Goal: Task Accomplishment & Management: Complete application form

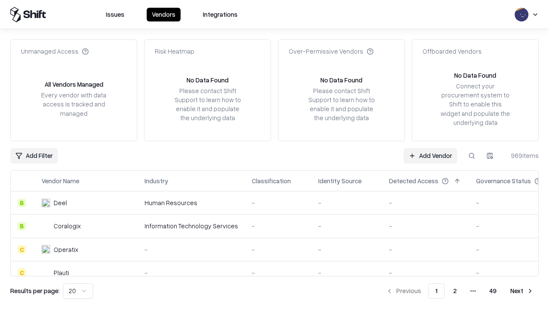
click at [430, 155] on link "Add Vendor" at bounding box center [431, 155] width 54 height 15
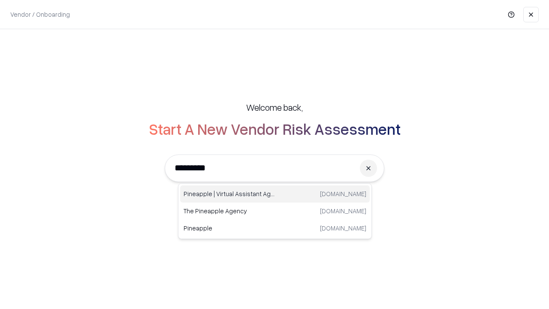
click at [275, 194] on div "Pineapple | Virtual Assistant Agency [DOMAIN_NAME]" at bounding box center [275, 193] width 190 height 17
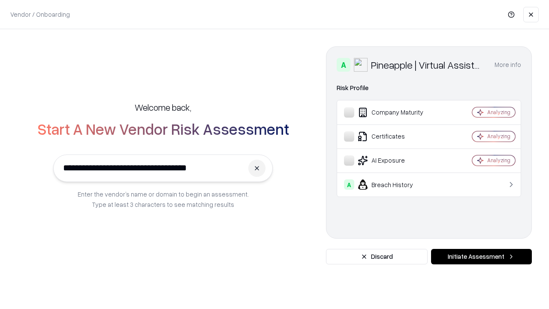
type input "**********"
click at [481, 256] on button "Initiate Assessment" at bounding box center [481, 256] width 101 height 15
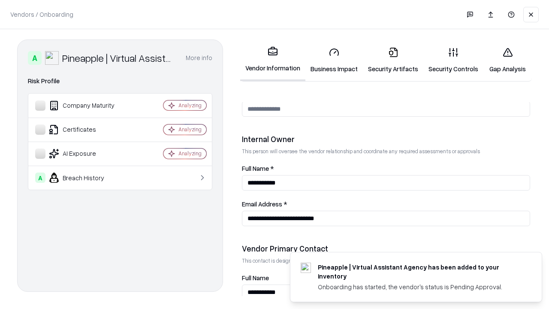
scroll to position [444, 0]
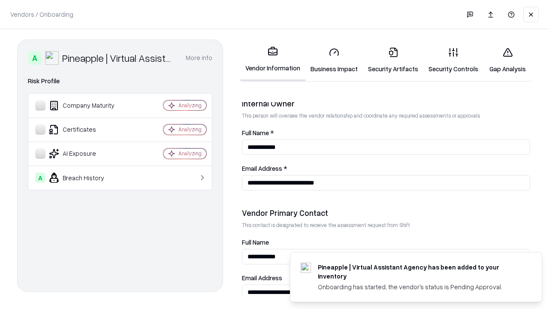
click at [334, 60] on link "Business Impact" at bounding box center [333, 60] width 57 height 40
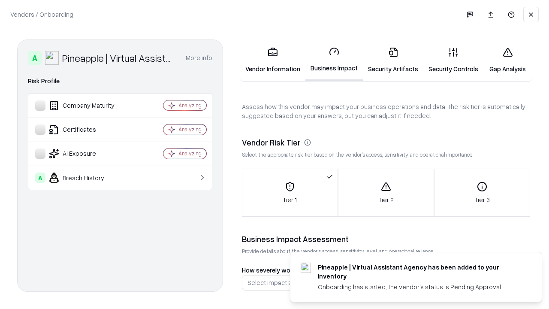
click at [393, 60] on link "Security Artifacts" at bounding box center [393, 60] width 60 height 40
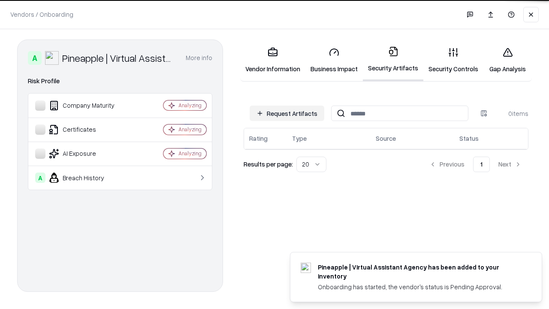
click at [287, 113] on button "Request Artifacts" at bounding box center [287, 112] width 75 height 15
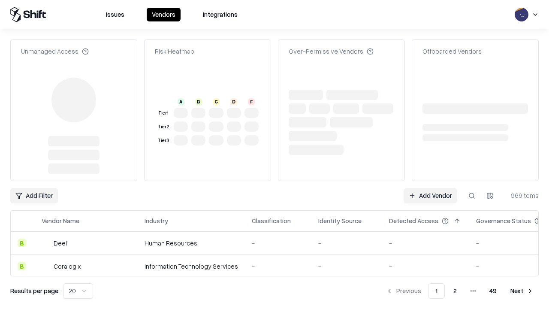
click at [430, 188] on link "Add Vendor" at bounding box center [431, 195] width 54 height 15
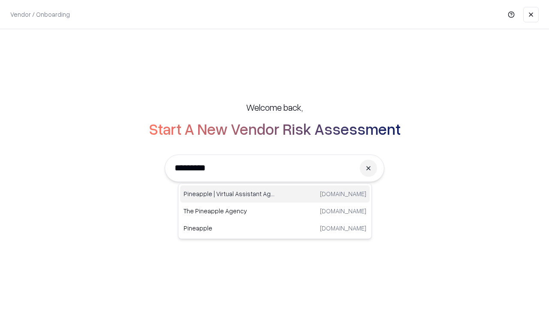
click at [275, 194] on div "Pineapple | Virtual Assistant Agency [DOMAIN_NAME]" at bounding box center [275, 193] width 190 height 17
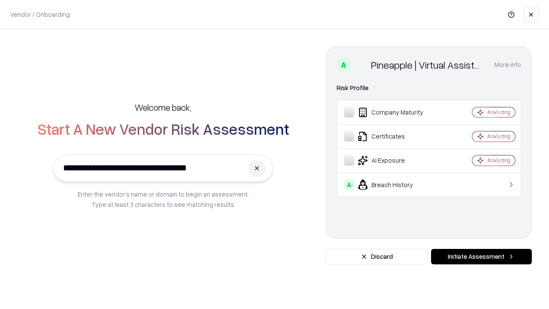
type input "**********"
click at [481, 256] on button "Initiate Assessment" at bounding box center [481, 256] width 101 height 15
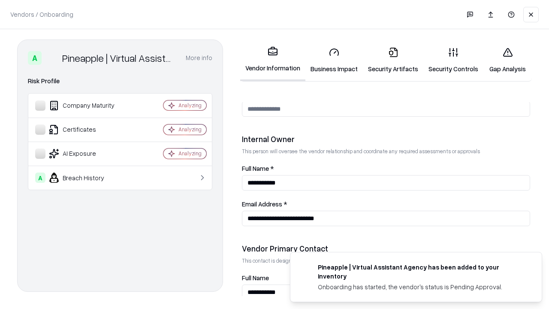
scroll to position [444, 0]
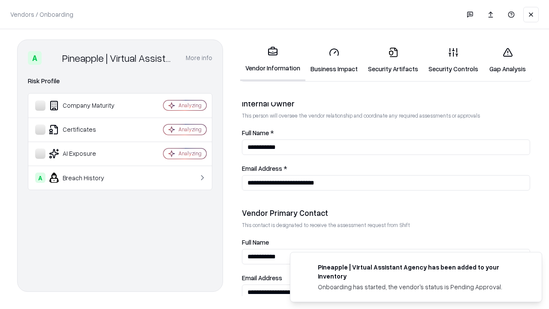
click at [507, 60] on link "Gap Analysis" at bounding box center [507, 60] width 48 height 40
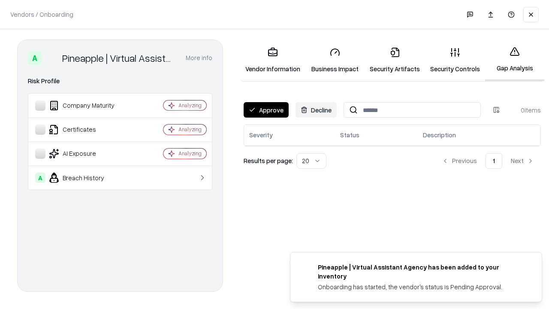
click at [266, 110] on button "Approve" at bounding box center [266, 109] width 45 height 15
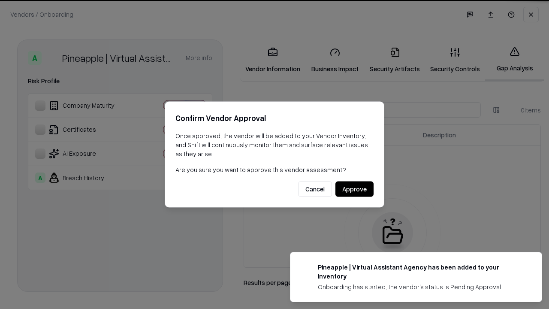
click at [354, 189] on button "Approve" at bounding box center [354, 188] width 38 height 15
